Goal: Task Accomplishment & Management: Manage account settings

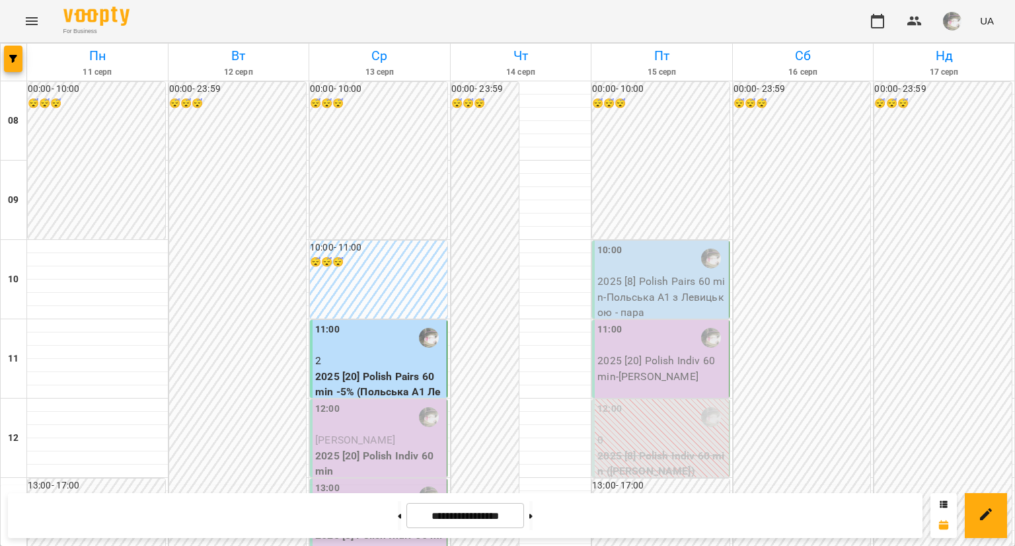
scroll to position [231, 0]
click at [377, 432] on p "[PERSON_NAME]" at bounding box center [379, 440] width 129 height 16
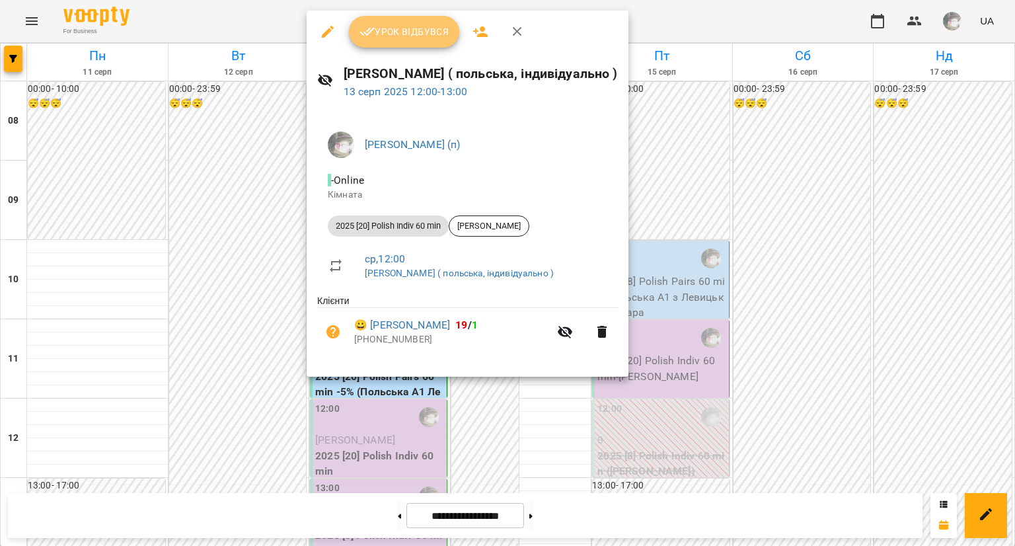
click at [396, 38] on span "Урок відбувся" at bounding box center [405, 32] width 90 height 16
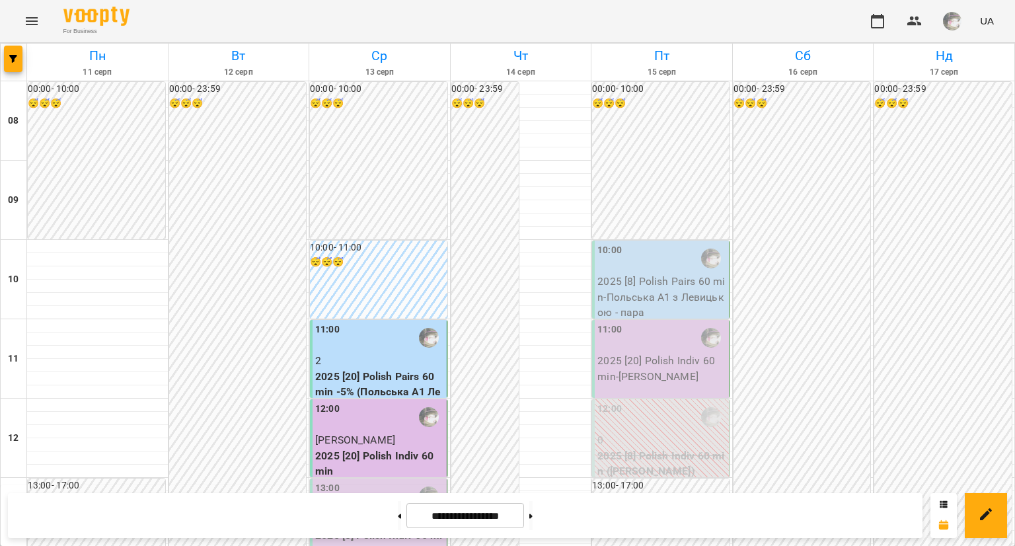
scroll to position [293, 0]
click at [372, 527] on p "2025 [8] Polish Indiv 60 min" at bounding box center [379, 542] width 129 height 31
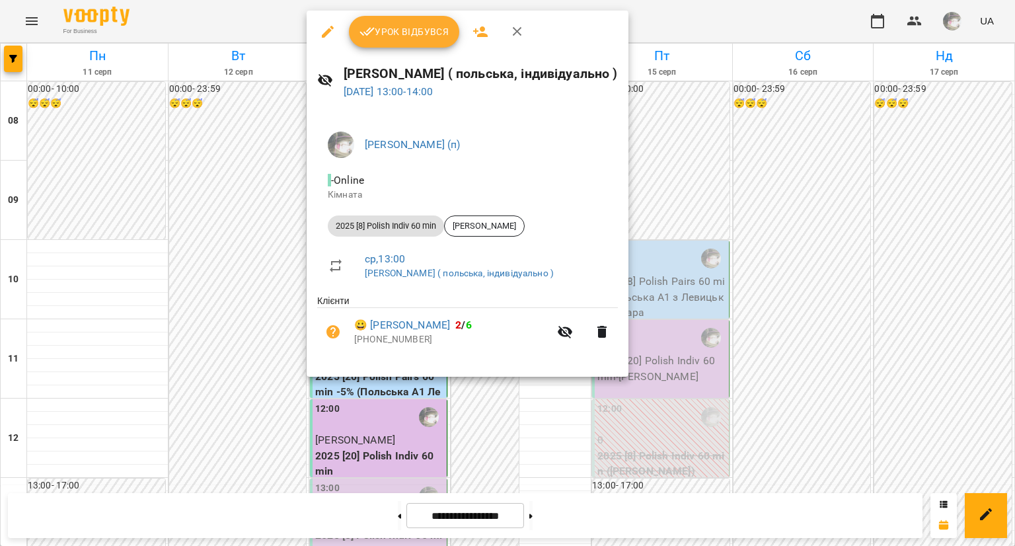
click at [272, 230] on div at bounding box center [507, 273] width 1015 height 546
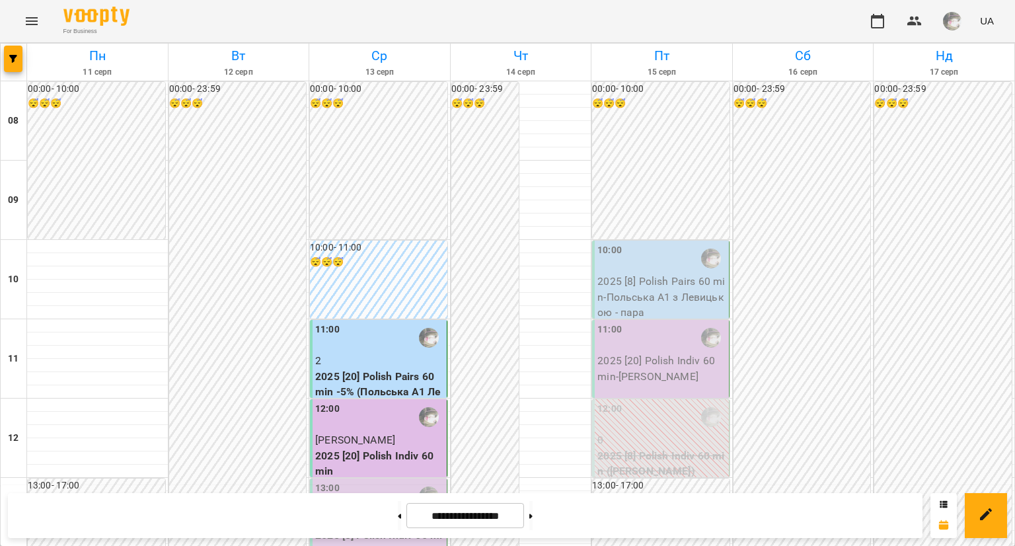
scroll to position [187, 0]
click at [390, 402] on div "12:00" at bounding box center [379, 417] width 129 height 30
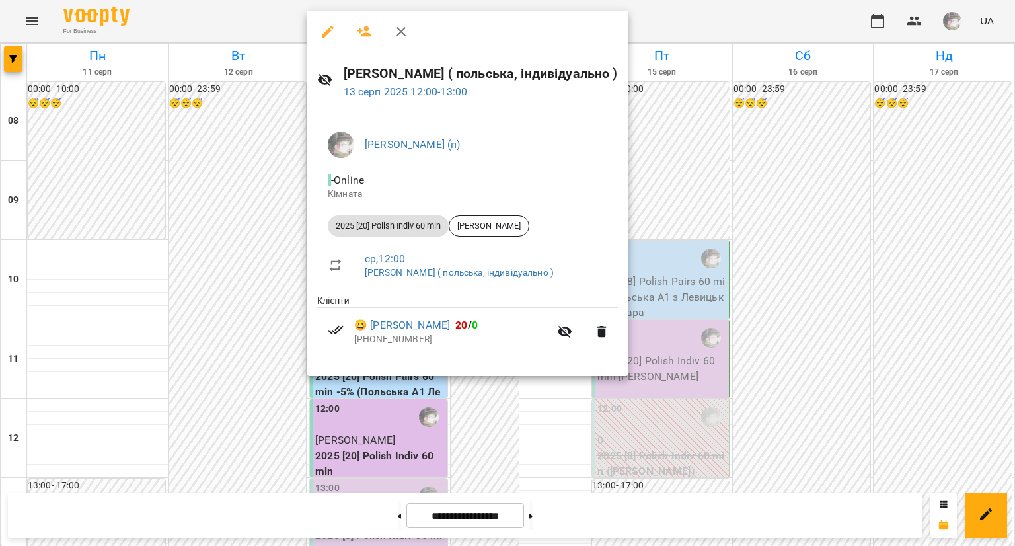
click at [214, 226] on div at bounding box center [507, 273] width 1015 height 546
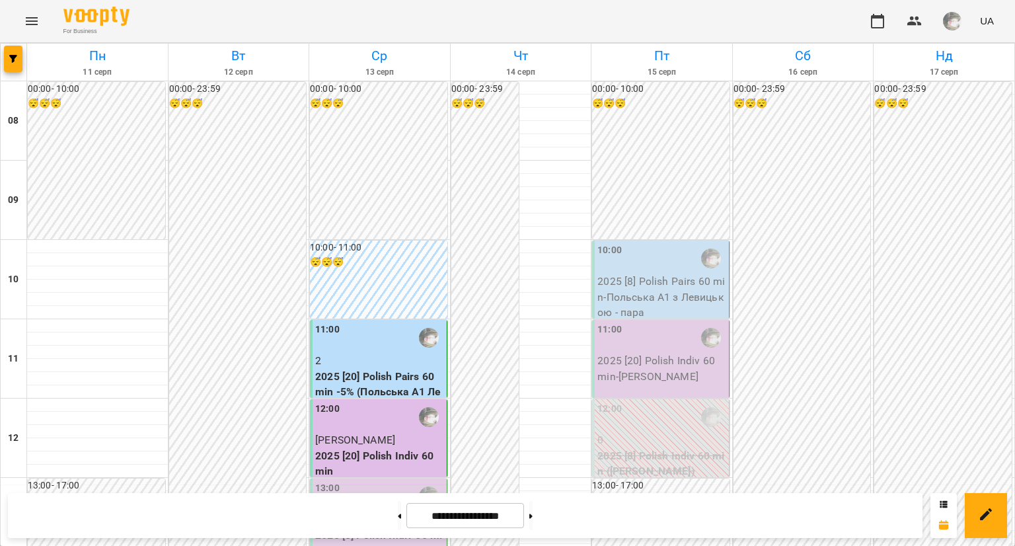
scroll to position [127, 0]
click at [362, 481] on div "13:00" at bounding box center [379, 496] width 129 height 30
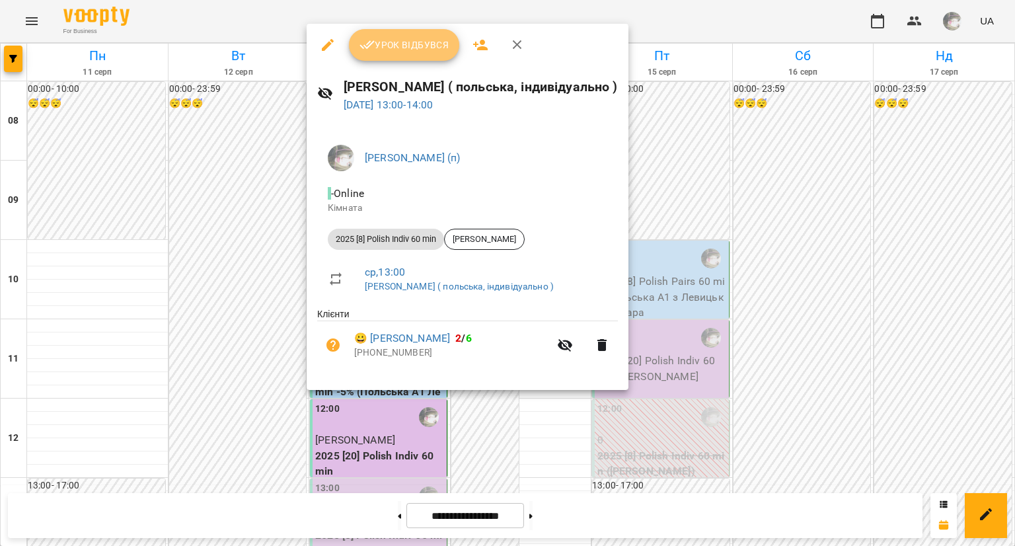
click at [409, 58] on button "Урок відбувся" at bounding box center [404, 45] width 111 height 32
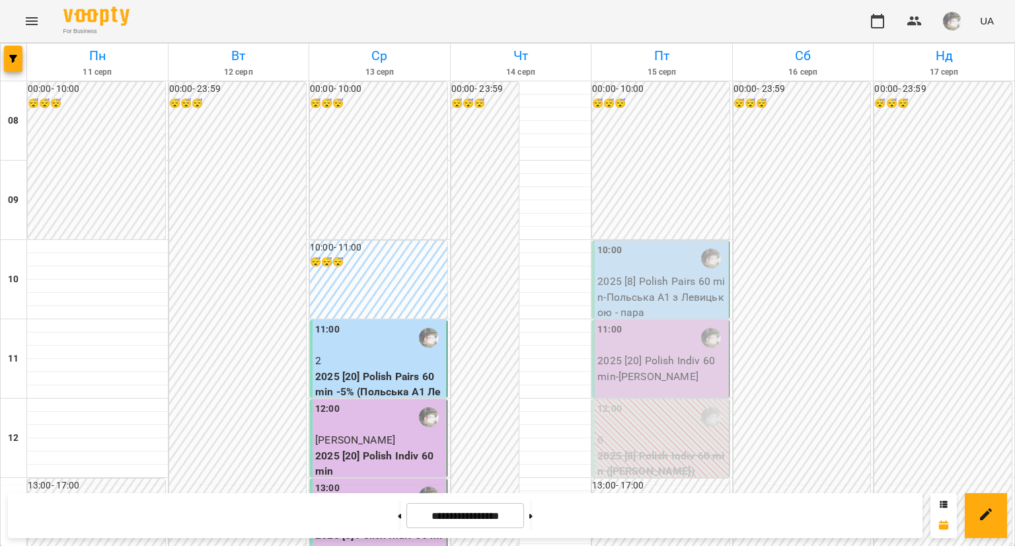
scroll to position [202, 0]
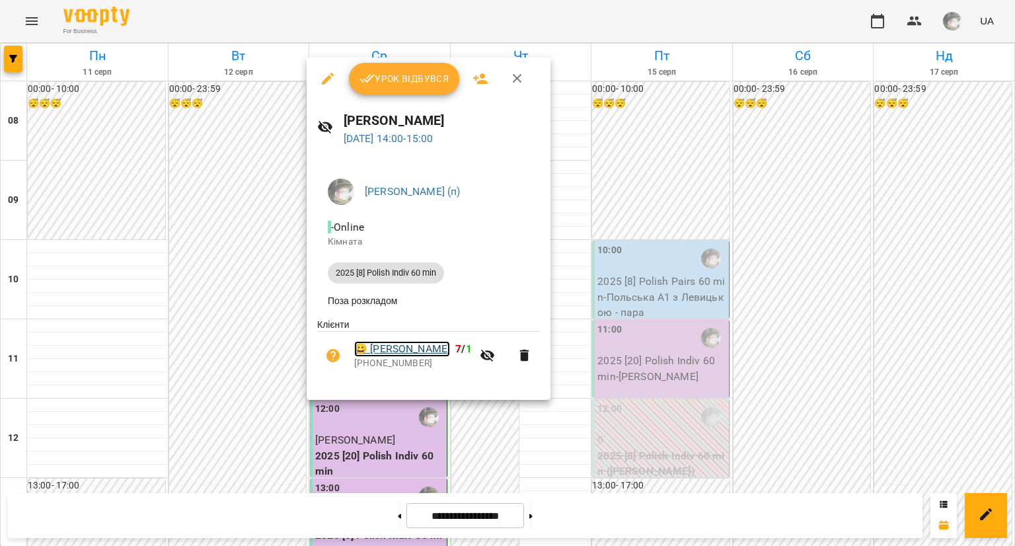
click at [411, 354] on link "😀 [PERSON_NAME]" at bounding box center [402, 349] width 96 height 16
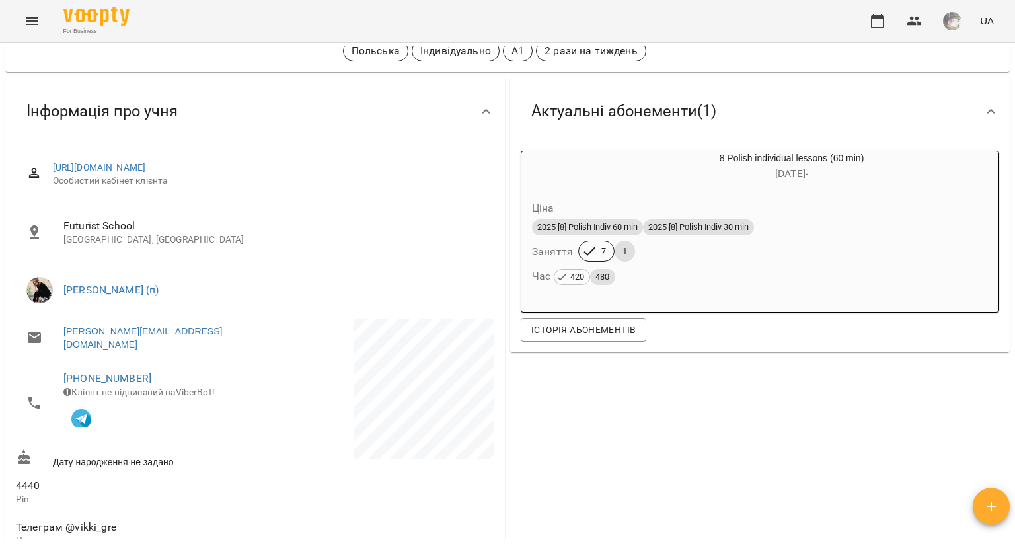
scroll to position [75, 0]
click at [145, 308] on ul "[PERSON_NAME] (п)" at bounding box center [255, 288] width 479 height 48
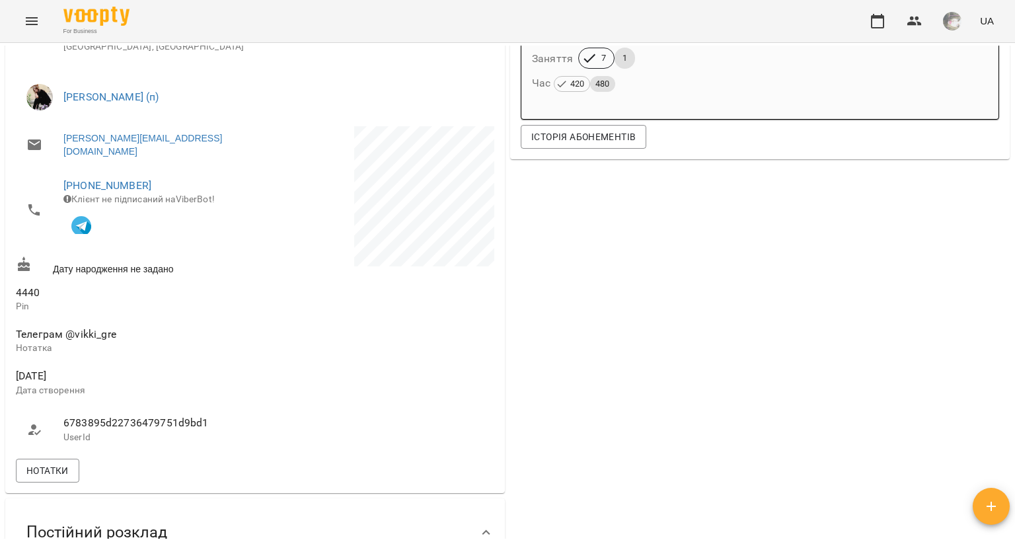
scroll to position [266, 0]
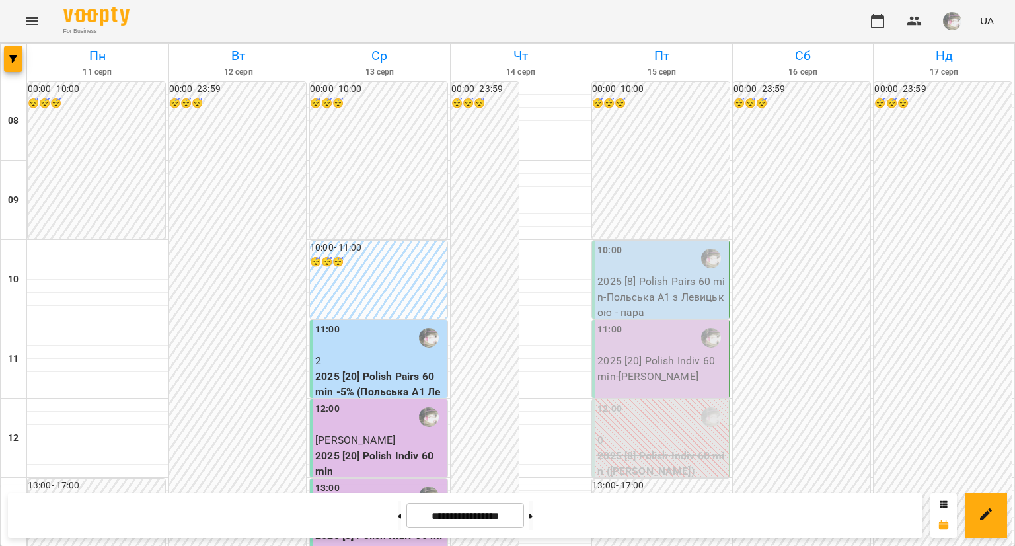
scroll to position [525, 0]
click at [533, 514] on button at bounding box center [530, 515] width 3 height 29
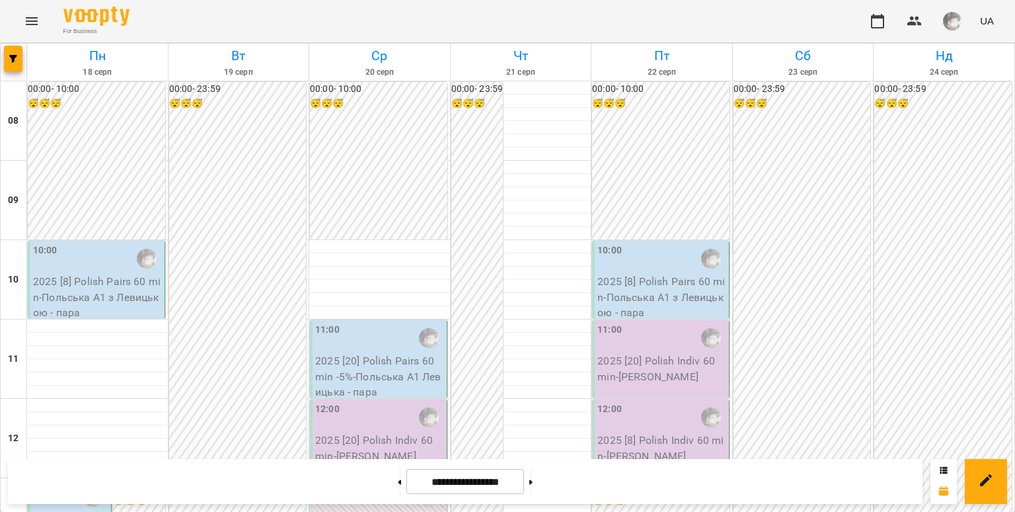
scroll to position [0, 0]
click at [399, 479] on icon at bounding box center [400, 481] width 3 height 5
type input "**********"
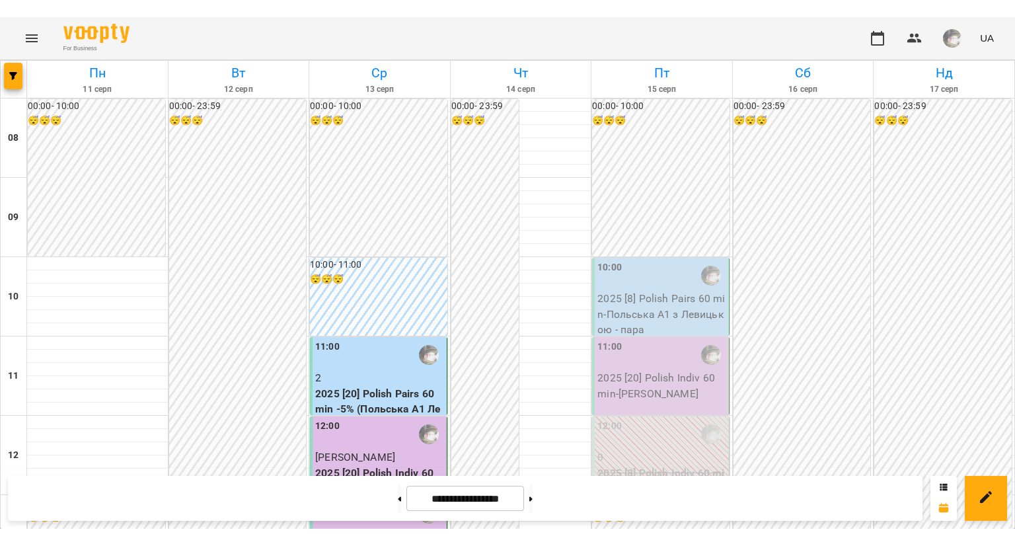
scroll to position [378, 0]
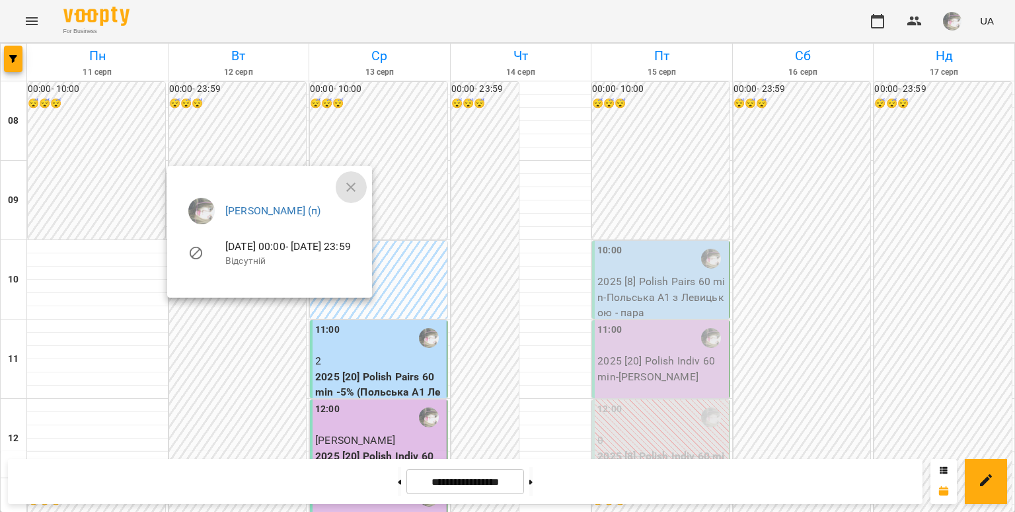
click at [359, 183] on icon "button" at bounding box center [351, 187] width 16 height 16
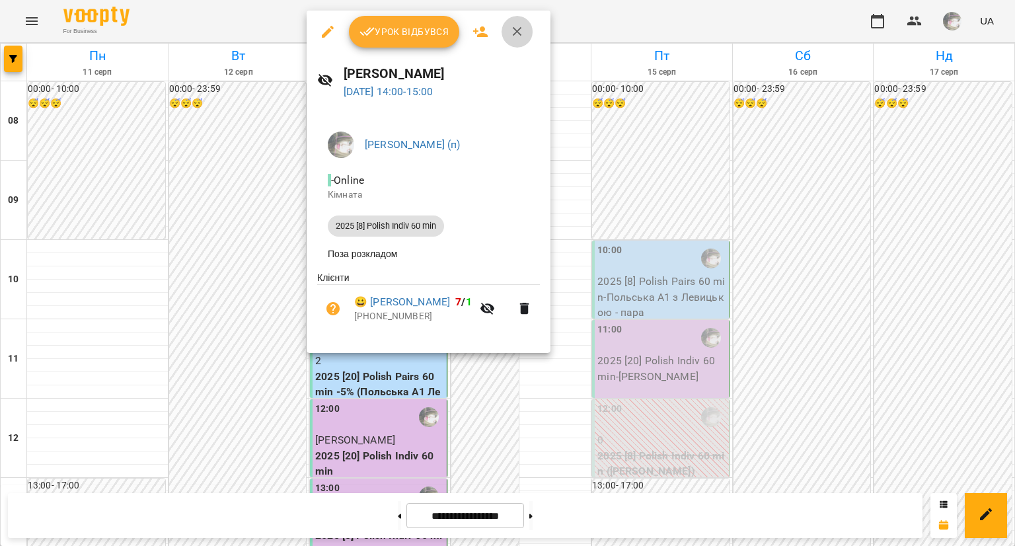
click at [516, 32] on icon "button" at bounding box center [517, 31] width 9 height 9
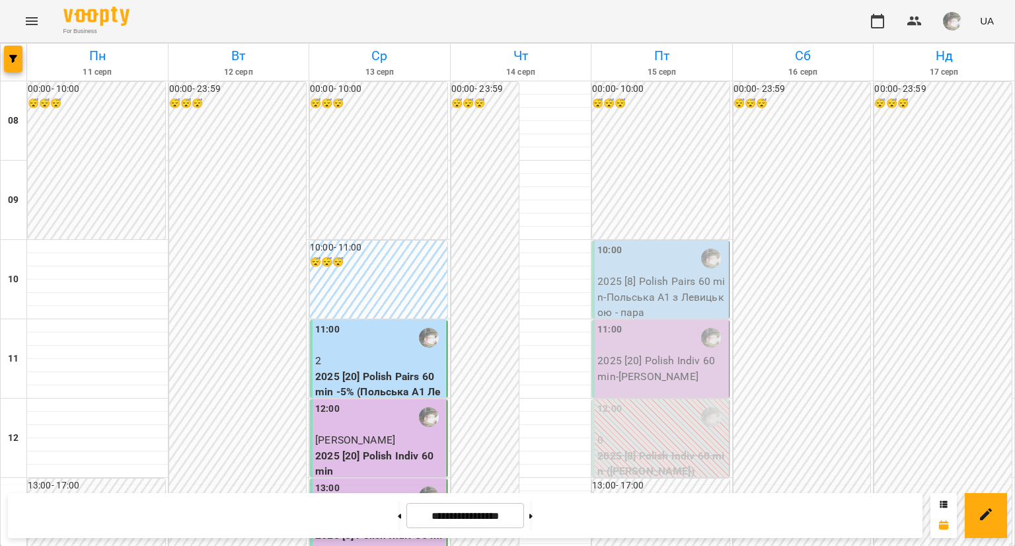
scroll to position [453, 0]
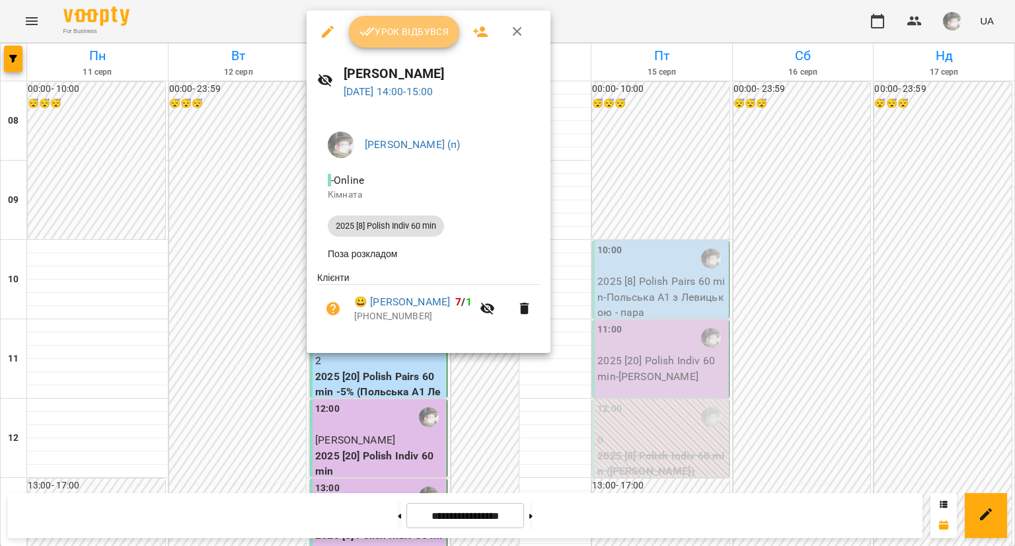
click at [412, 27] on span "Урок відбувся" at bounding box center [405, 32] width 90 height 16
